Goal: Task Accomplishment & Management: Manage account settings

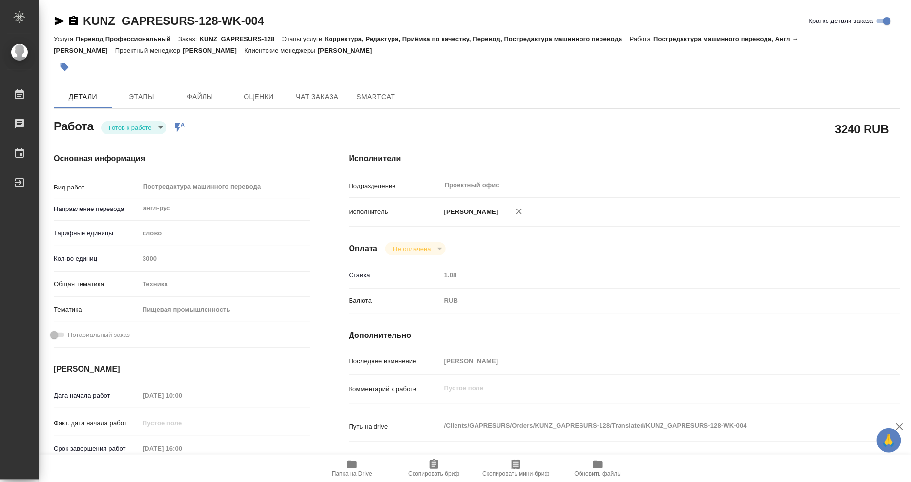
click at [75, 16] on icon "button" at bounding box center [74, 21] width 12 height 12
click at [160, 126] on body "🙏 .cls-1 fill:#fff; AWATERA Mangul Anna Работы 0 Чаты График Выйти KUNZ_GAPRESU…" at bounding box center [455, 241] width 911 height 482
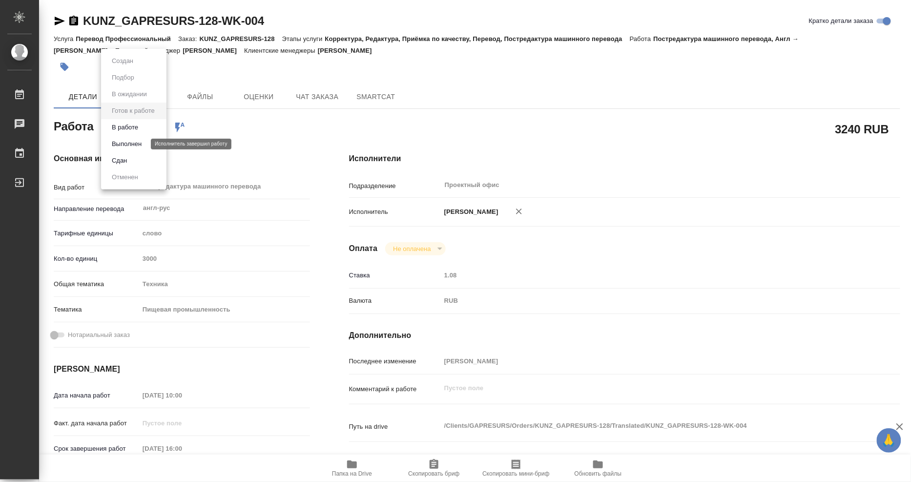
click at [144, 143] on button "Выполнен" at bounding box center [127, 144] width 36 height 11
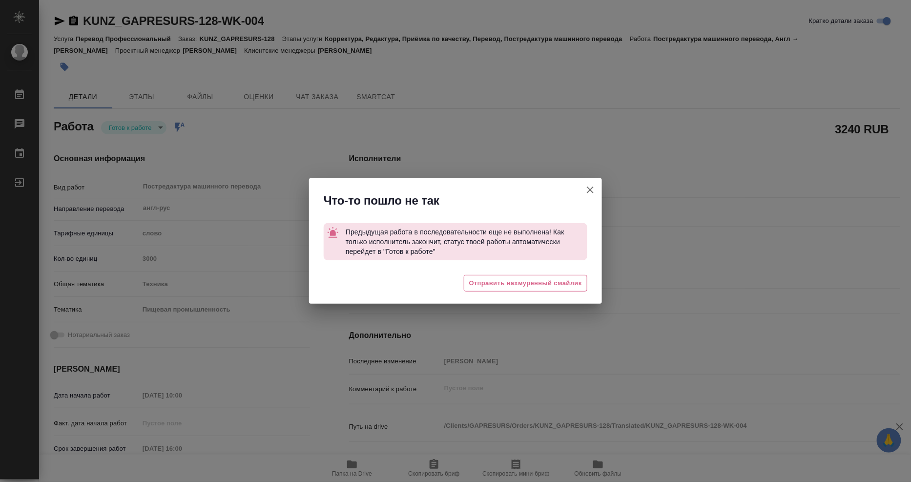
type textarea "x"
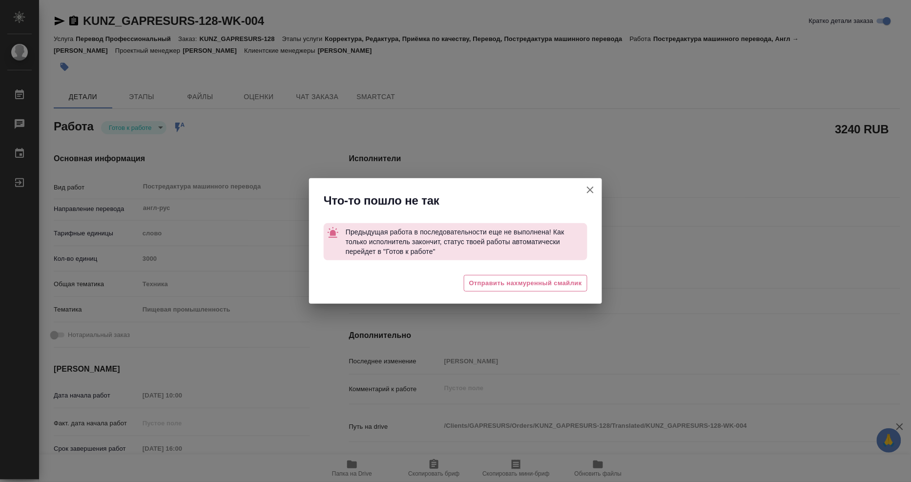
type textarea "x"
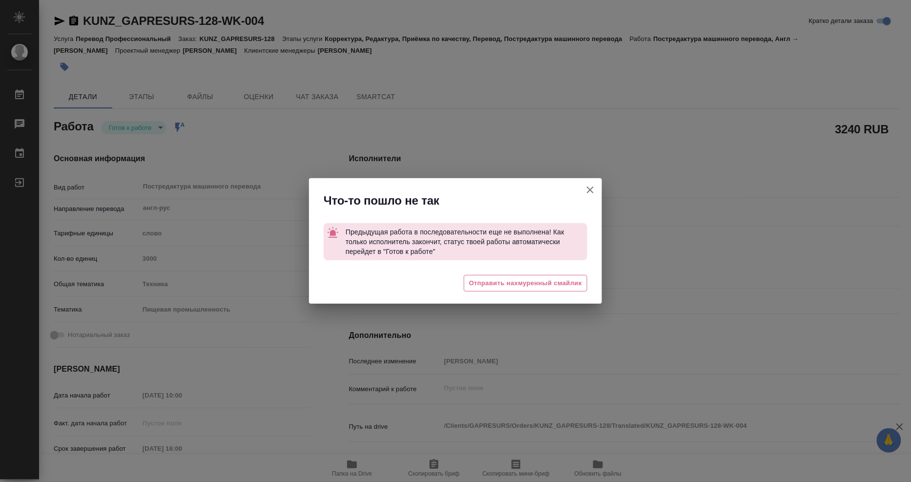
type textarea "x"
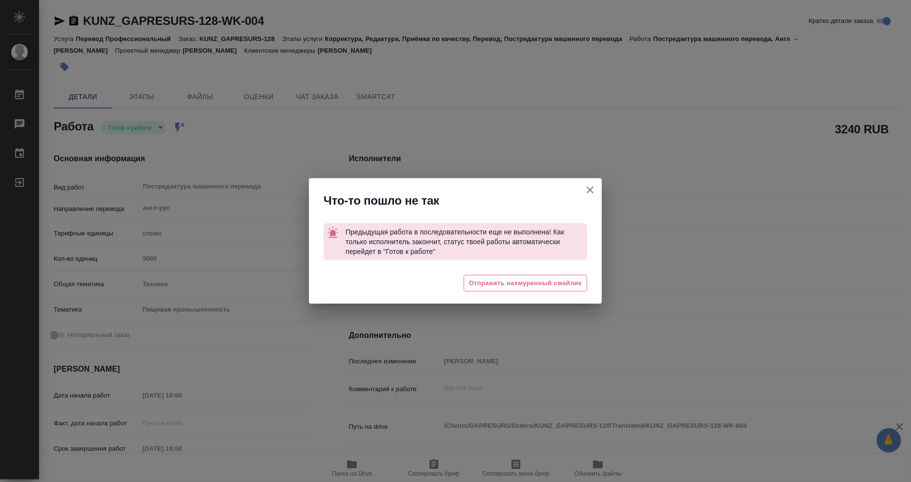
click at [596, 189] on button "Кратко детали заказа" at bounding box center [589, 189] width 23 height 23
type textarea "x"
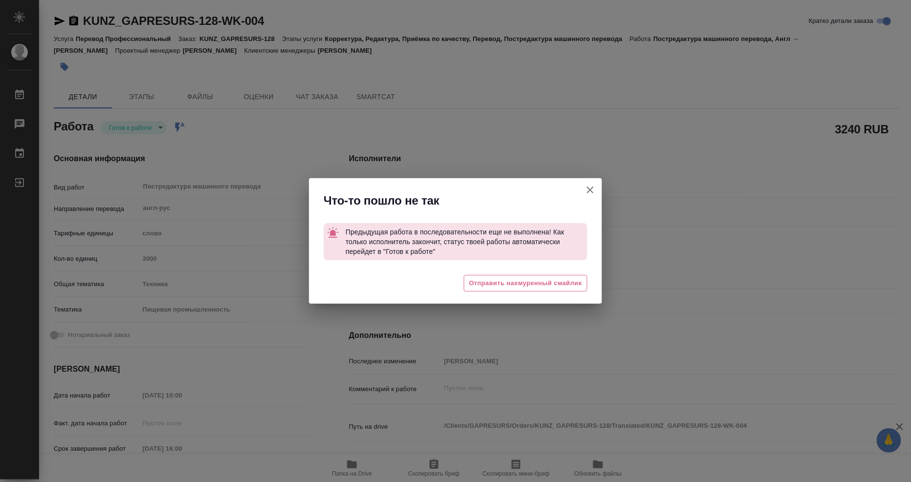
type textarea "x"
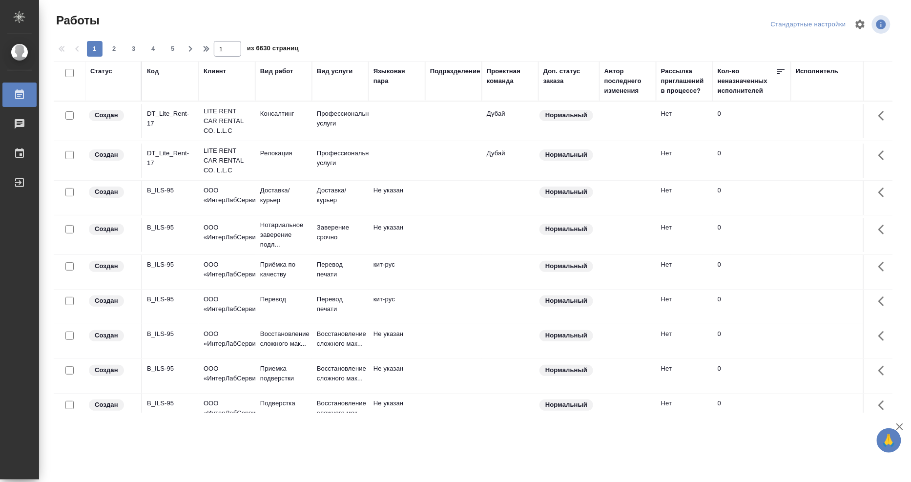
click at [813, 77] on div "Исполнитель" at bounding box center [858, 80] width 127 height 29
click at [807, 104] on td at bounding box center [859, 121] width 137 height 34
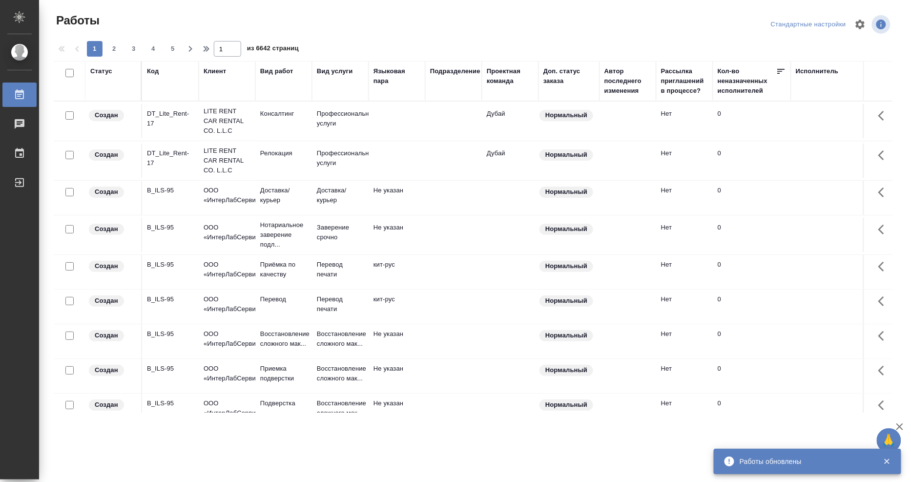
click at [823, 73] on div "Исполнитель" at bounding box center [816, 71] width 43 height 10
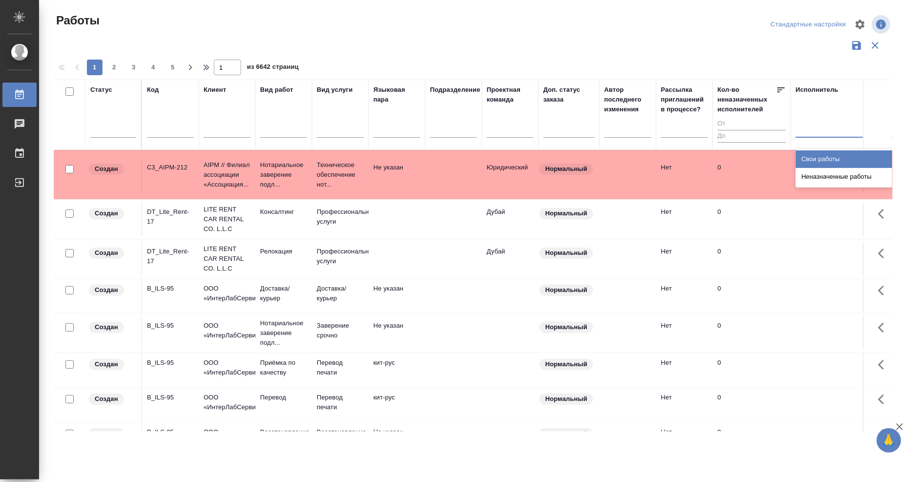
click at [813, 128] on div at bounding box center [858, 128] width 127 height 14
click at [804, 155] on div "Свои работы" at bounding box center [868, 159] width 146 height 18
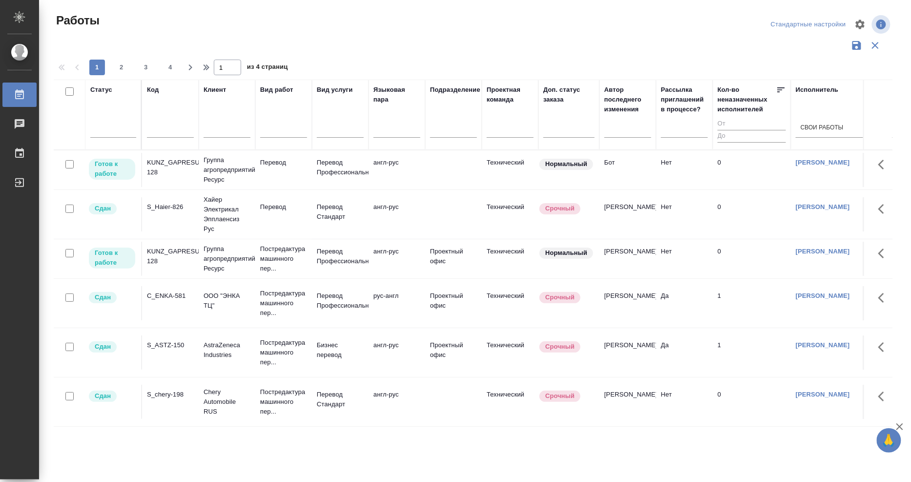
click at [169, 160] on div "KUNZ_GAPRESURS-128" at bounding box center [170, 168] width 47 height 20
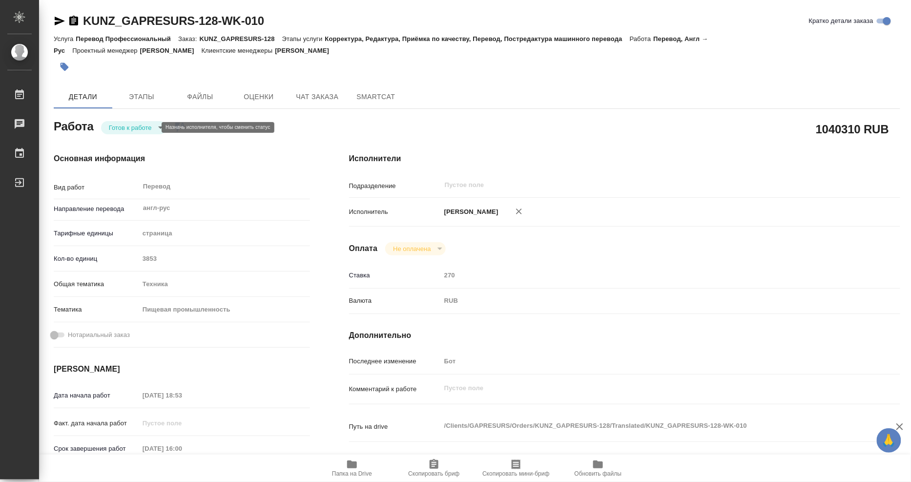
click at [133, 129] on body "🙏 .cls-1 fill:#fff; AWATERA Mangul Anna Работы Чаты График Выйти KUNZ_GAPRESURS…" at bounding box center [455, 241] width 911 height 482
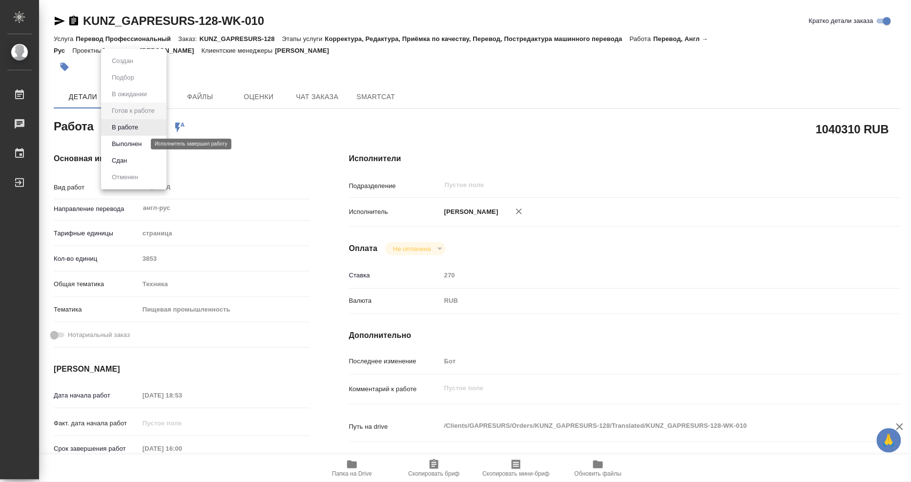
click at [130, 147] on button "Выполнен" at bounding box center [127, 144] width 36 height 11
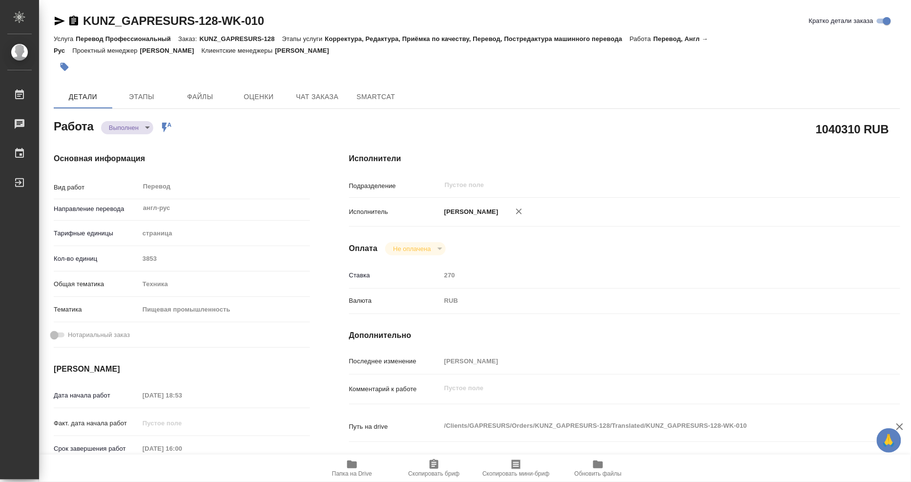
type textarea "x"
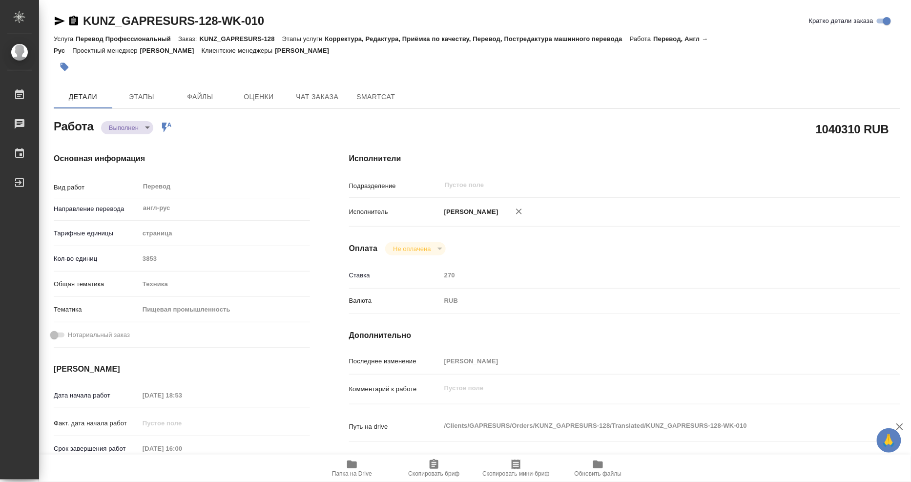
type textarea "x"
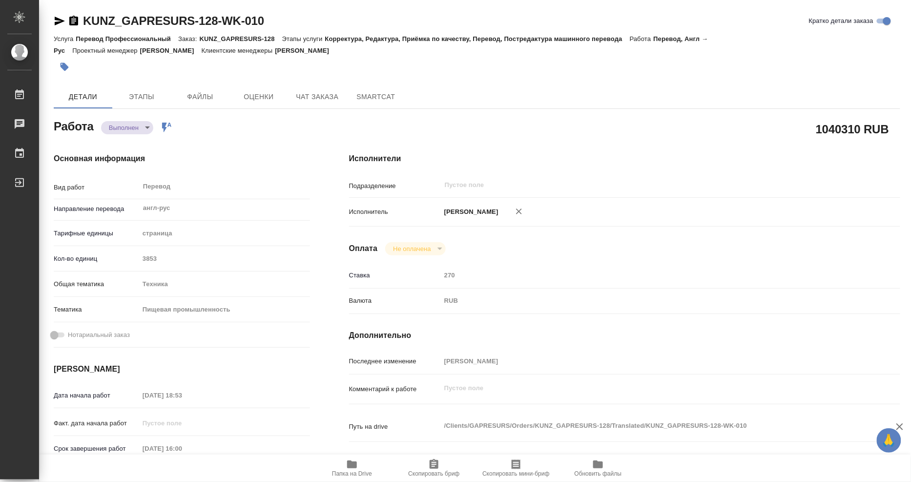
type textarea "x"
